Goal: Task Accomplishment & Management: Manage account settings

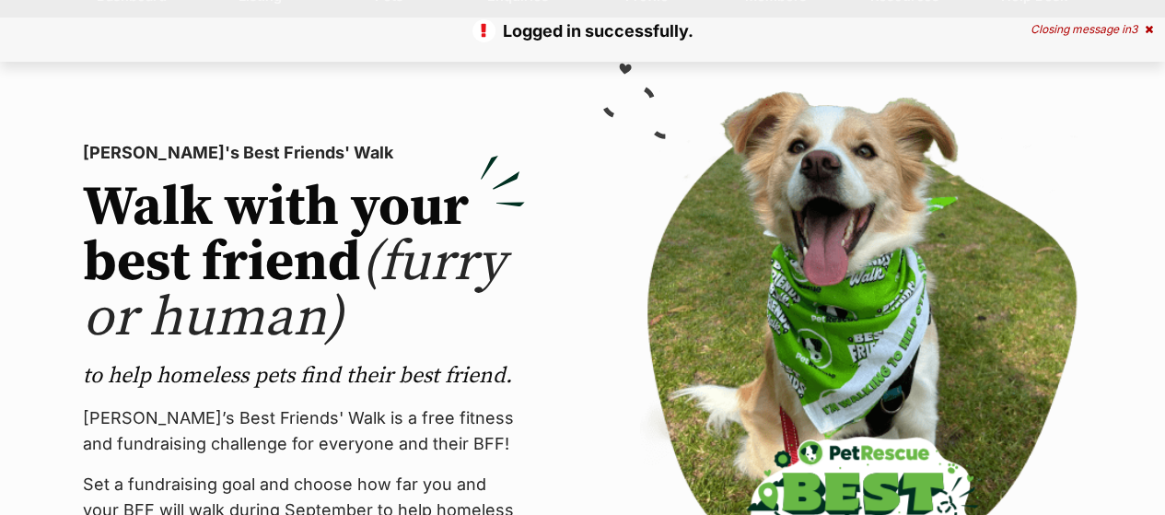
click at [1146, 27] on icon at bounding box center [1148, 29] width 8 height 11
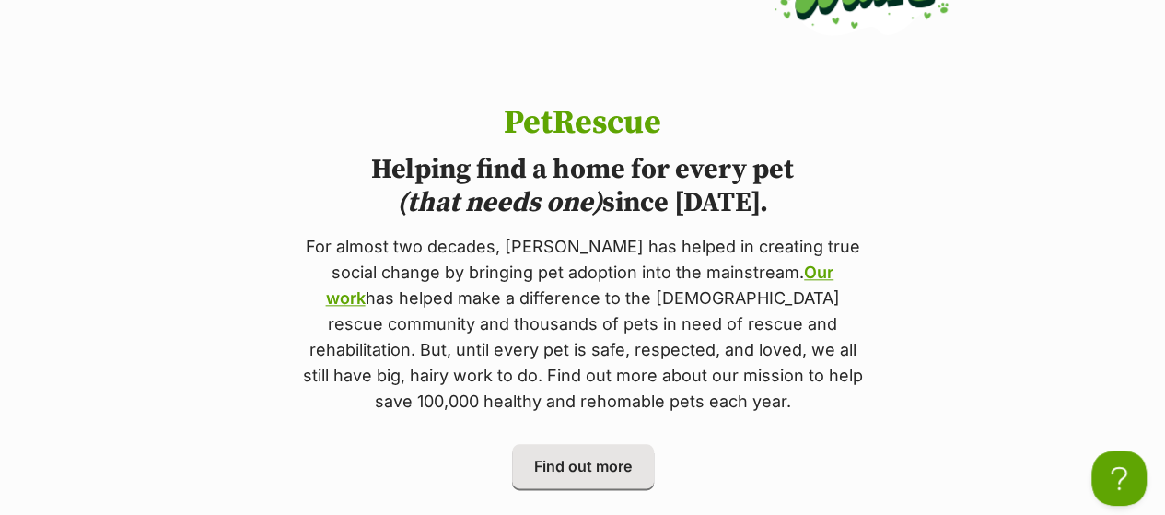
scroll to position [35, 0]
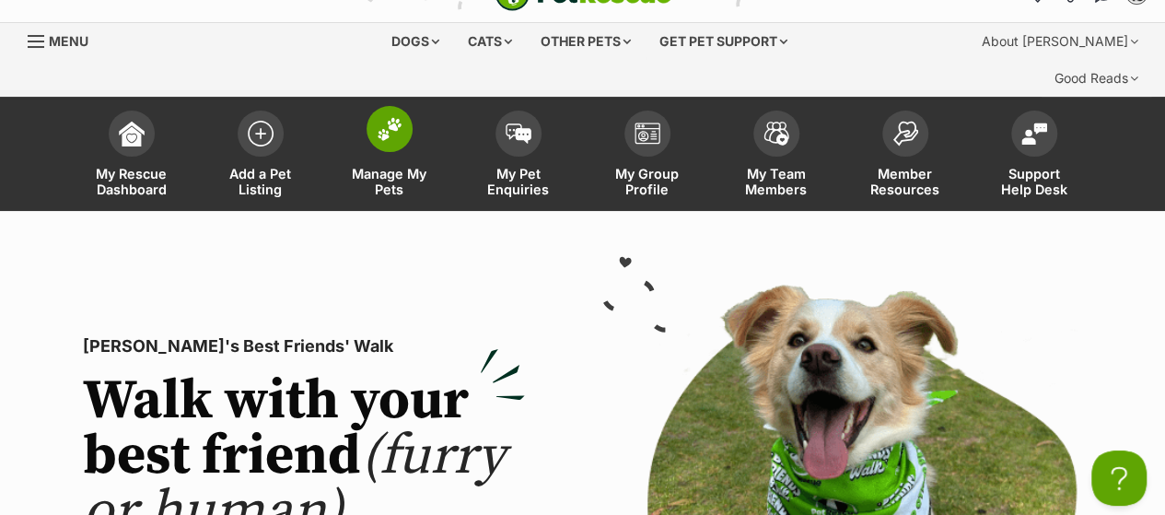
click at [381, 117] on img at bounding box center [390, 129] width 26 height 24
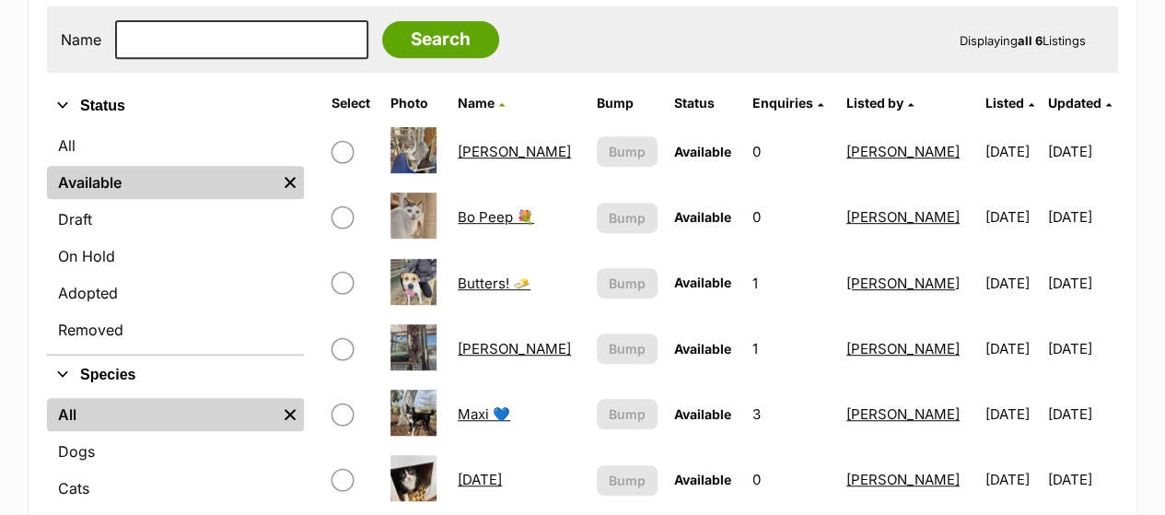
scroll to position [417, 0]
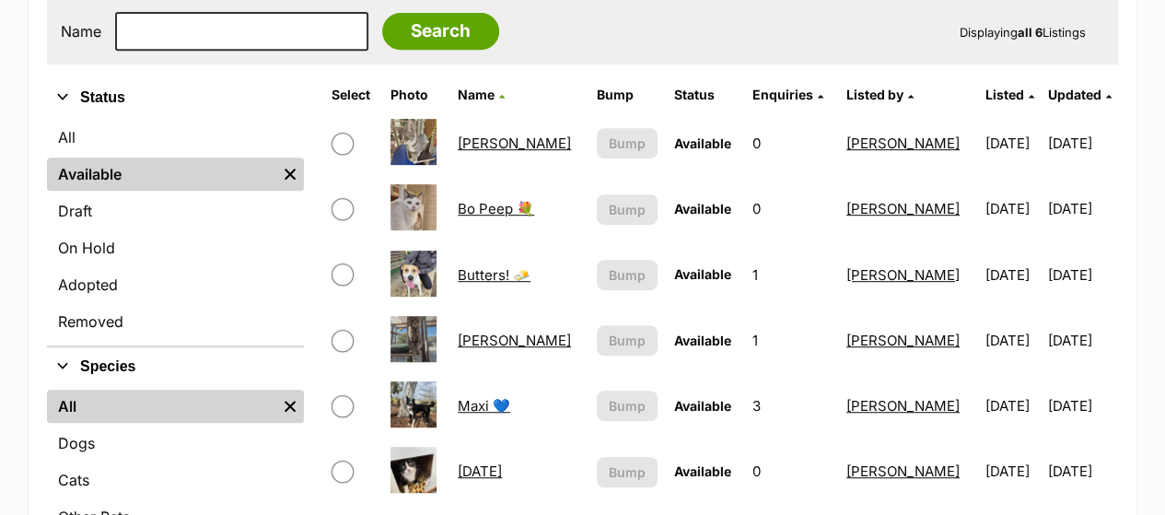
click at [336, 198] on input "checkbox" at bounding box center [342, 209] width 22 height 22
checkbox input "true"
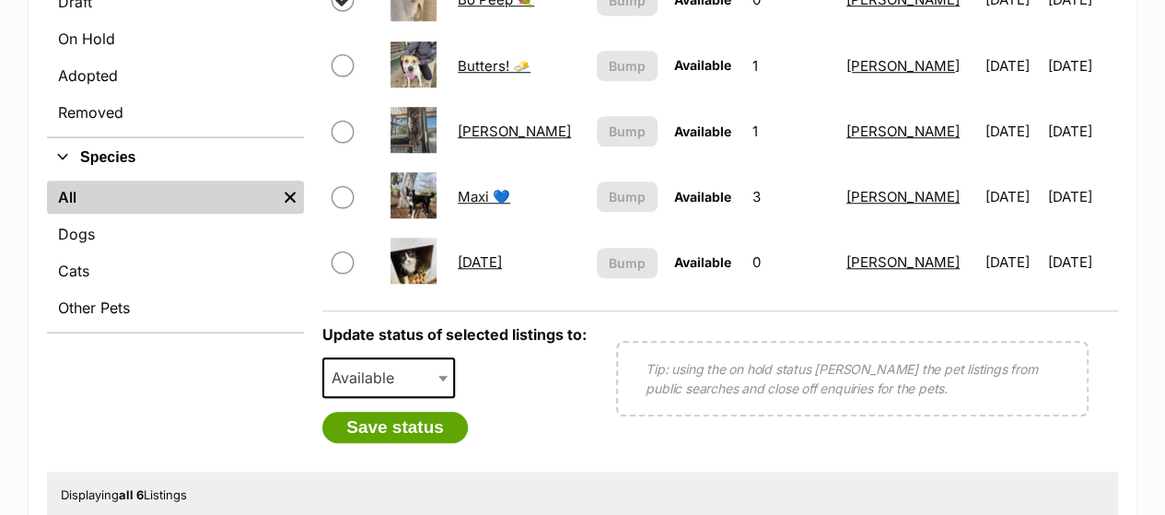
scroll to position [701, 0]
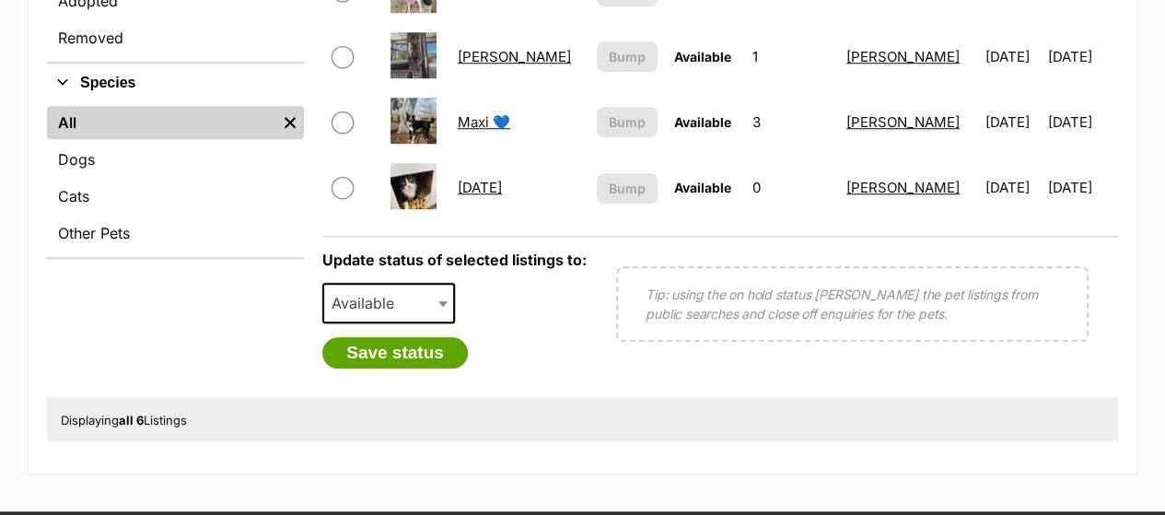
click at [360, 290] on span "Available" at bounding box center [368, 303] width 88 height 26
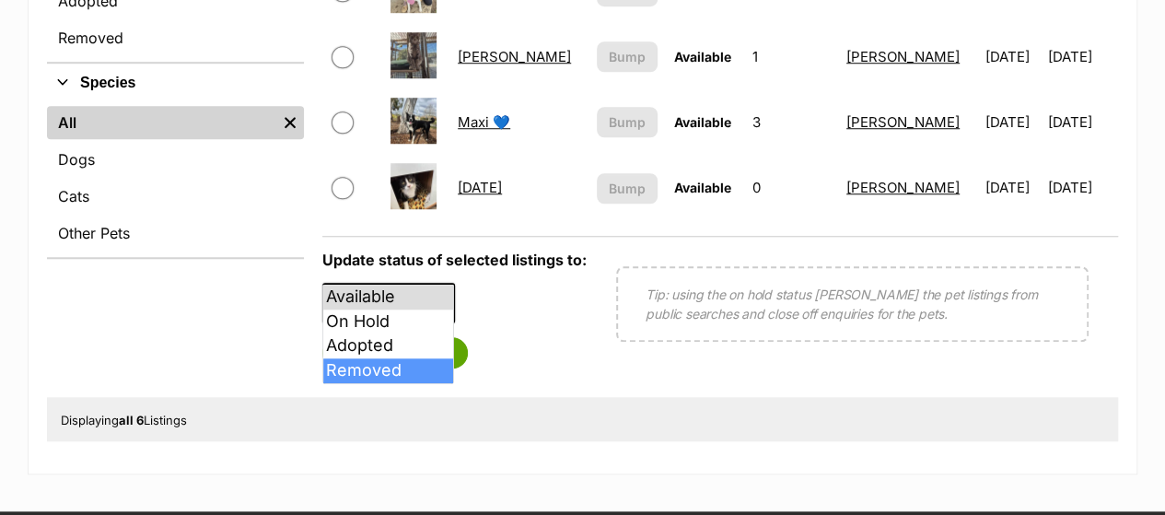
select select "removed"
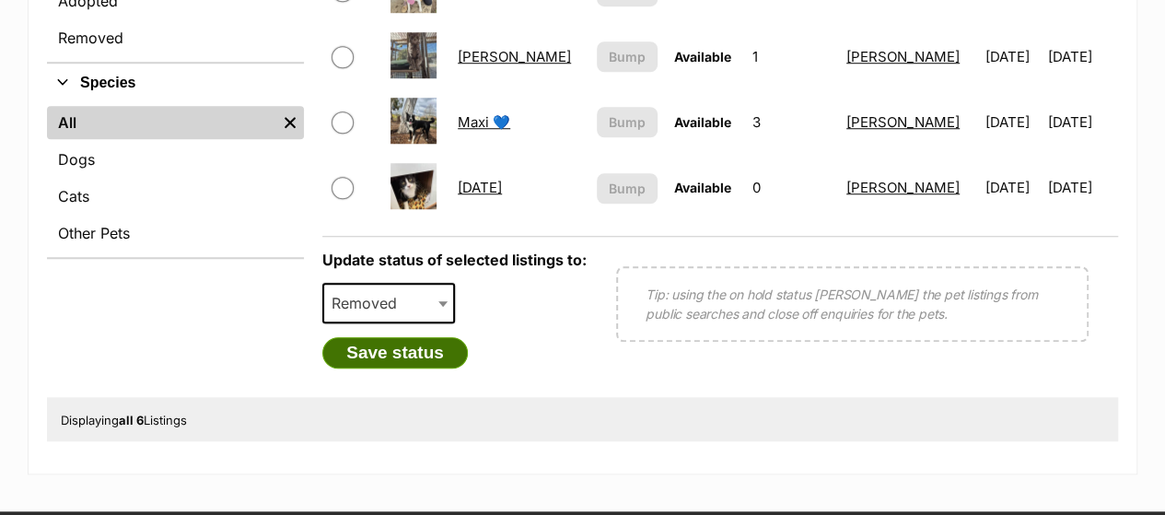
click at [429, 337] on button "Save status" at bounding box center [394, 352] width 145 height 31
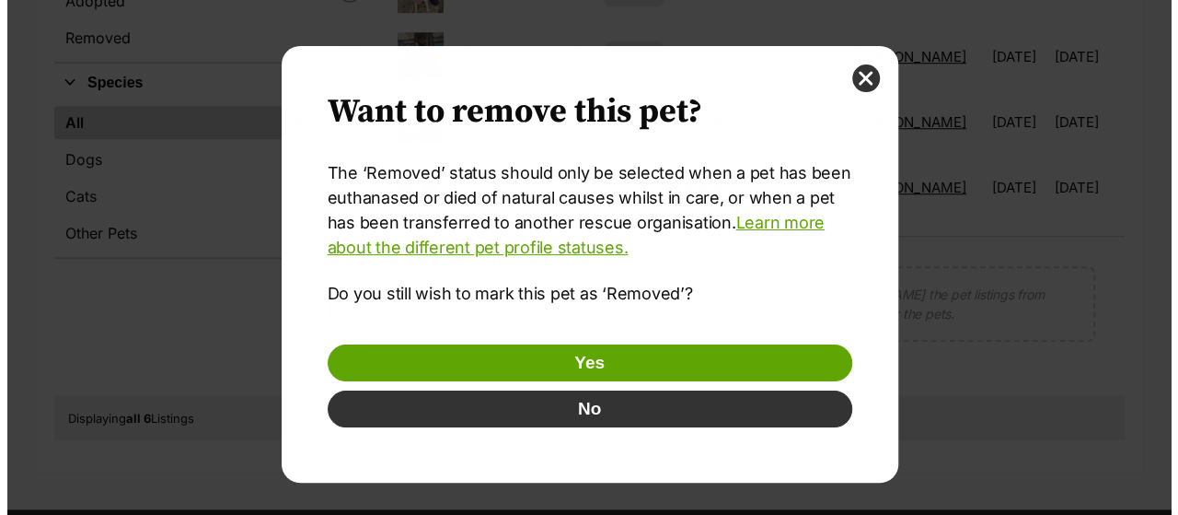
scroll to position [0, 0]
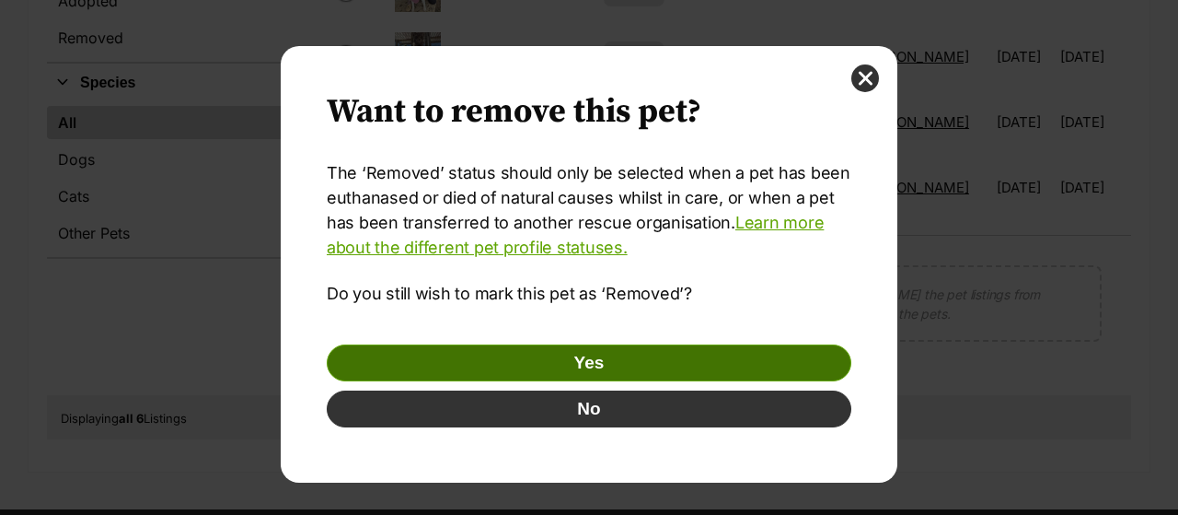
click at [591, 362] on button "Yes" at bounding box center [589, 362] width 525 height 37
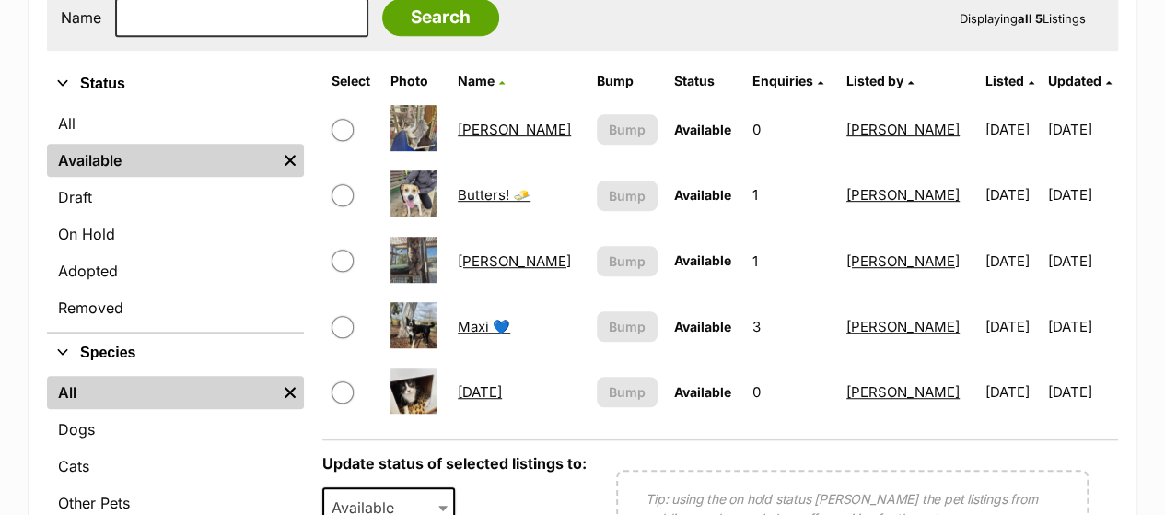
scroll to position [434, 0]
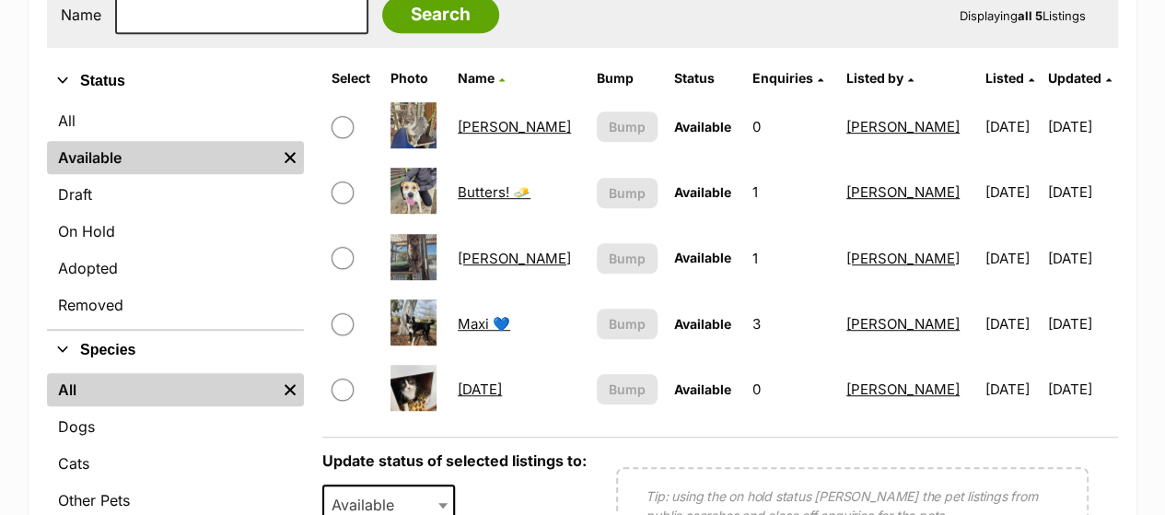
click at [346, 247] on span at bounding box center [352, 258] width 42 height 22
click at [340, 247] on input "checkbox" at bounding box center [342, 258] width 22 height 22
checkbox input "false"
click at [461, 95] on td "[PERSON_NAME]" at bounding box center [518, 127] width 137 height 64
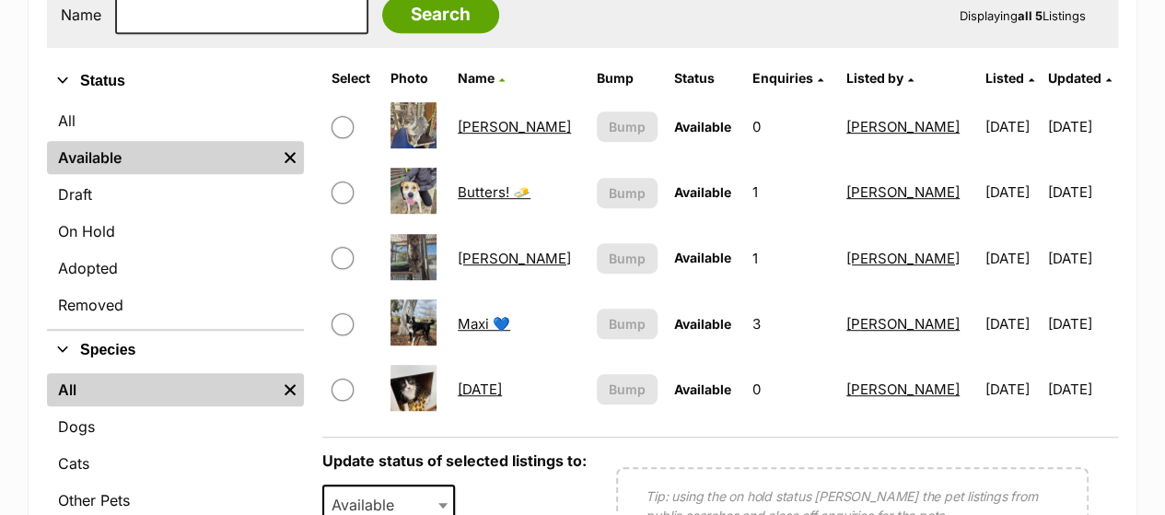
click at [473, 118] on link "[PERSON_NAME]" at bounding box center [514, 126] width 113 height 17
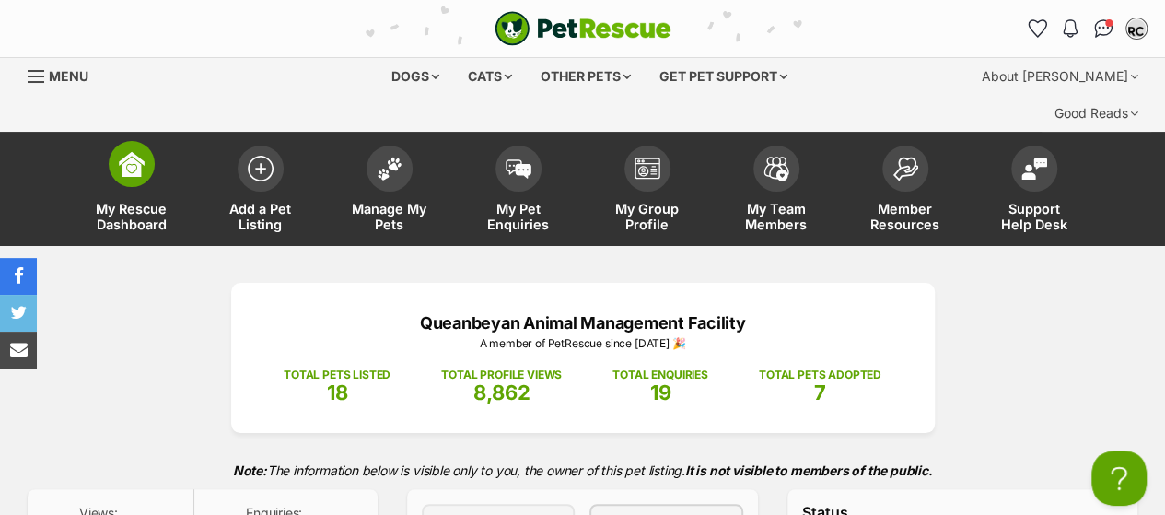
click at [140, 151] on img at bounding box center [132, 164] width 26 height 26
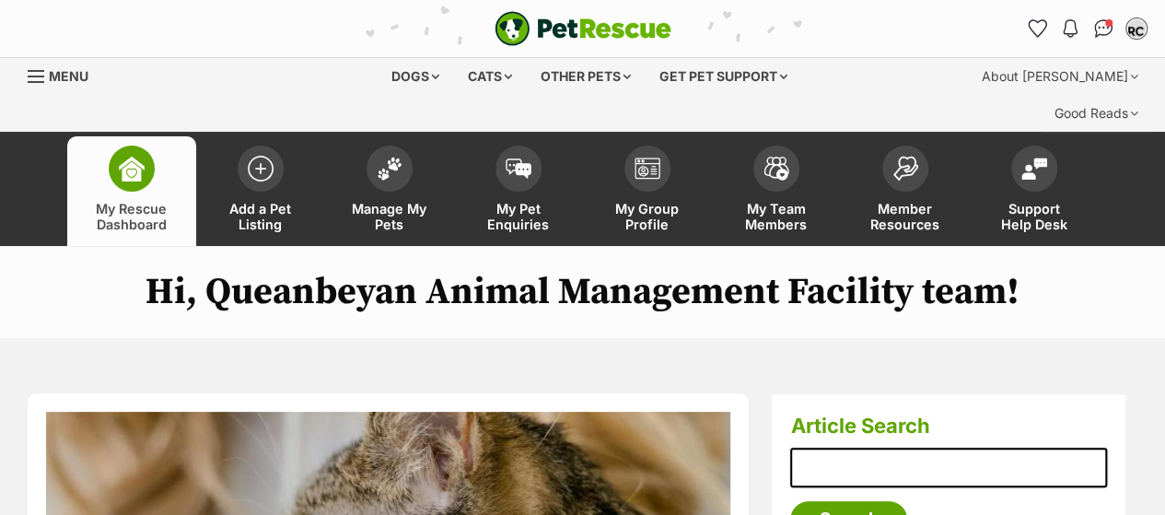
scroll to position [133, 0]
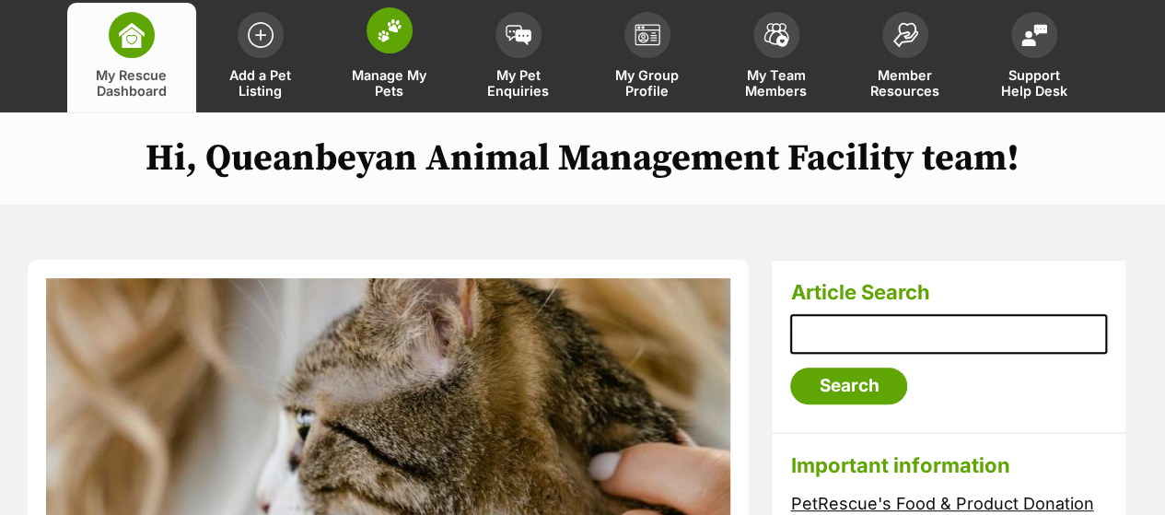
click at [395, 8] on span at bounding box center [389, 30] width 46 height 46
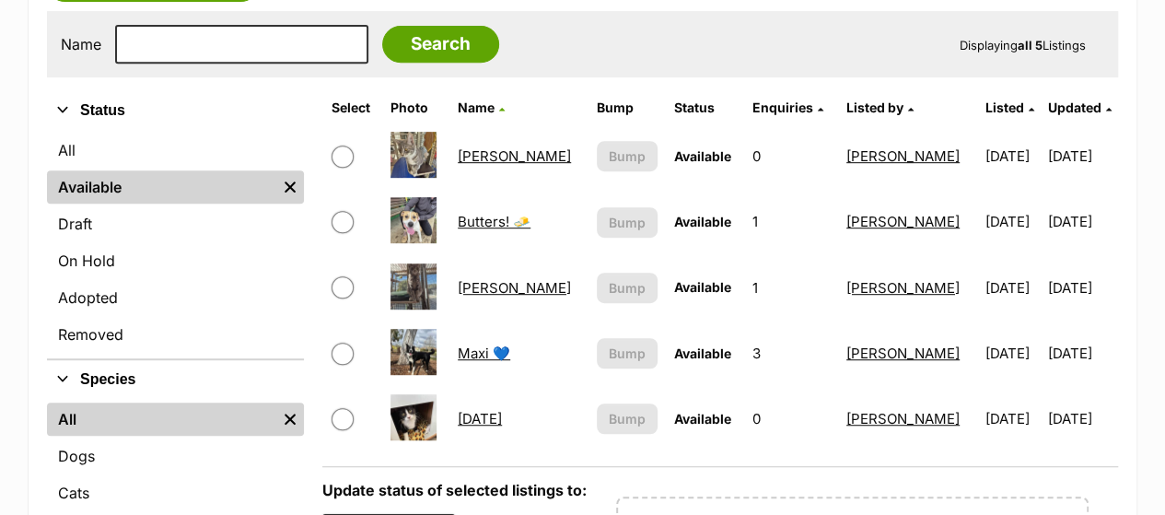
scroll to position [410, 0]
